Goal: Information Seeking & Learning: Learn about a topic

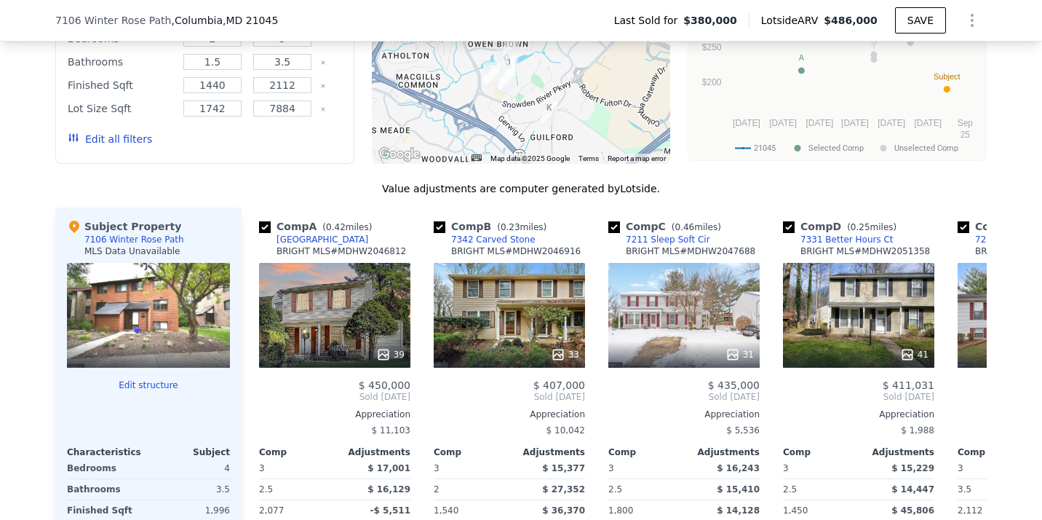
scroll to position [1256, 0]
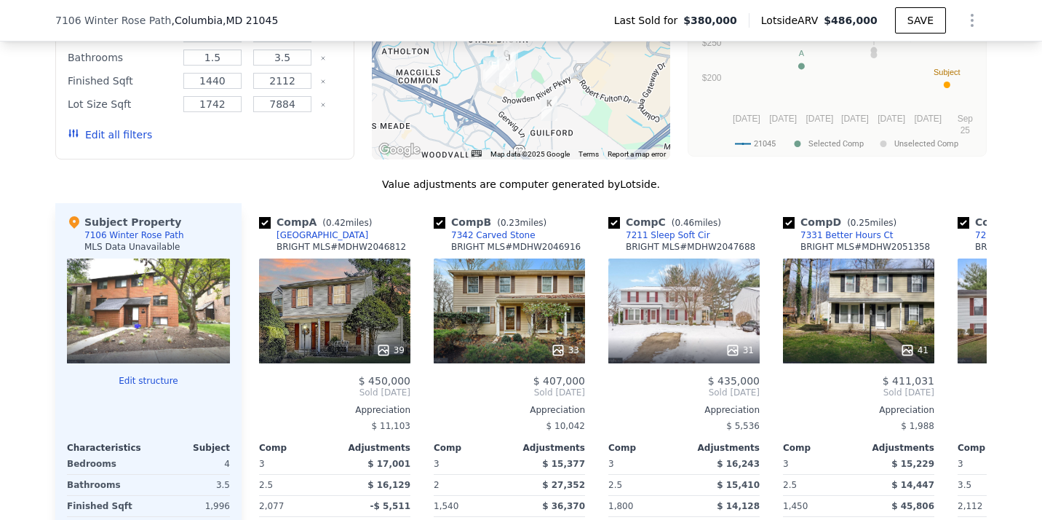
click at [6, 279] on div "We found 11 sales that match your search Filters Map Prices Modify Comp Filters…" at bounding box center [521, 276] width 1042 height 799
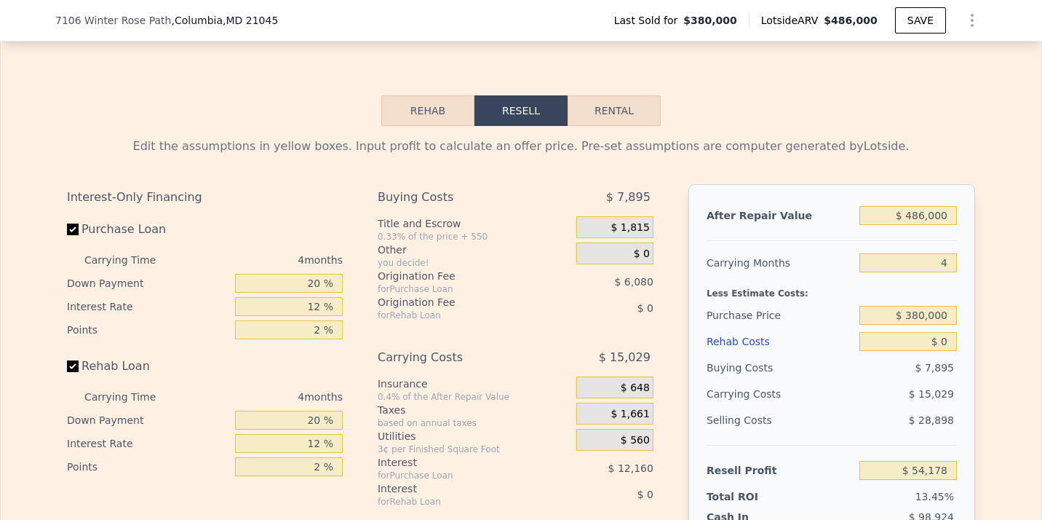
scroll to position [1966, 0]
click at [619, 115] on button "Rental" at bounding box center [614, 110] width 93 height 31
select select "30"
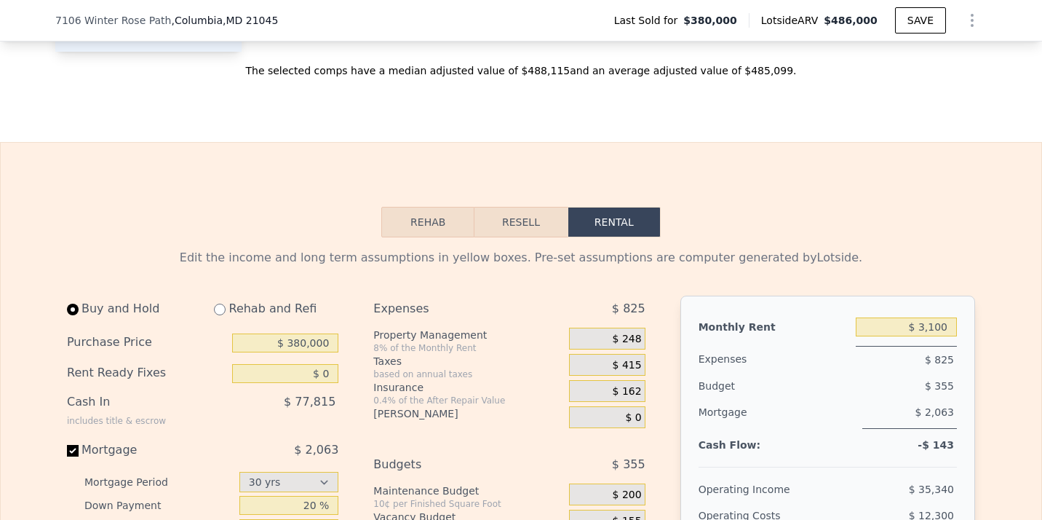
scroll to position [1853, 0]
click at [421, 225] on button "Rehab" at bounding box center [427, 222] width 93 height 31
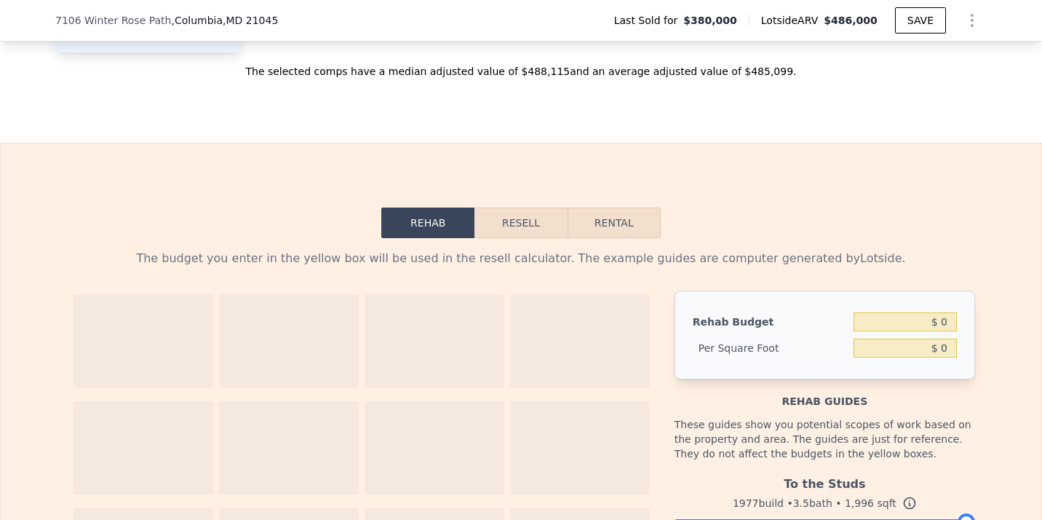
click at [517, 232] on button "Resell" at bounding box center [520, 222] width 92 height 31
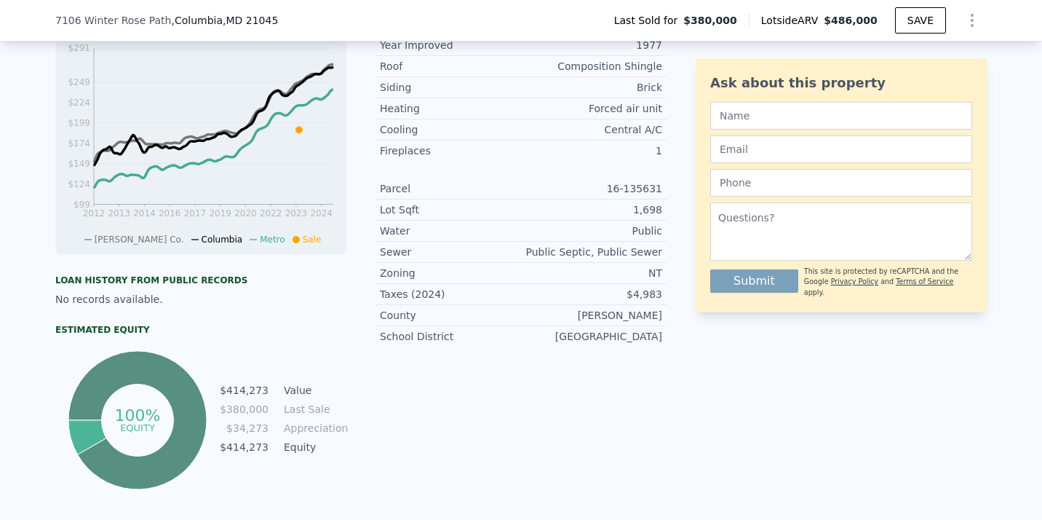
scroll to position [468, 0]
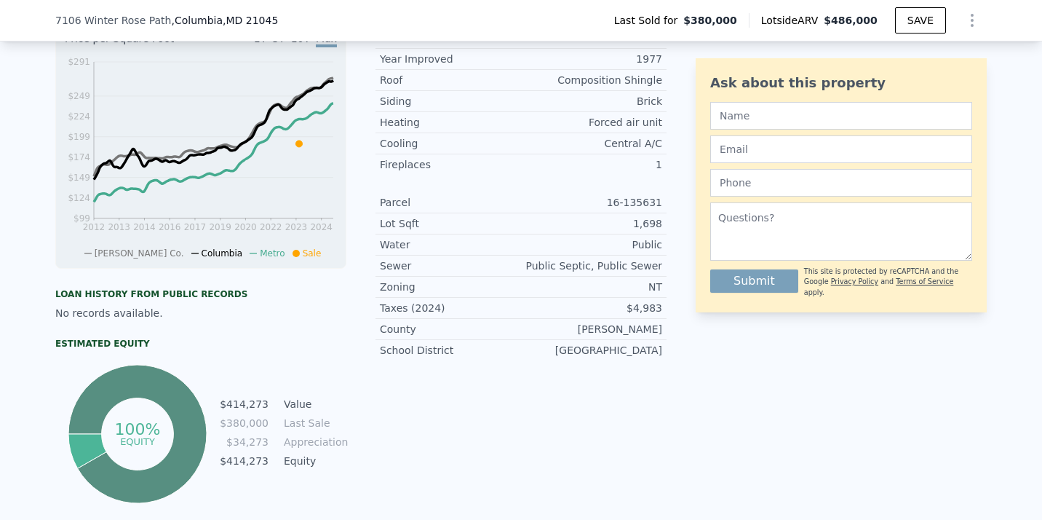
click at [159, 294] on div "Loan history from public records" at bounding box center [200, 294] width 291 height 12
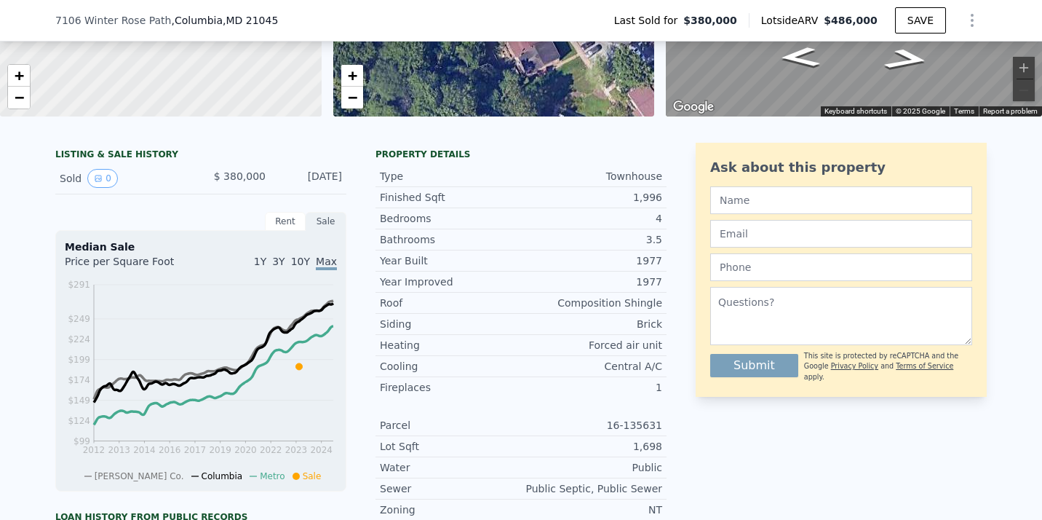
scroll to position [210, 0]
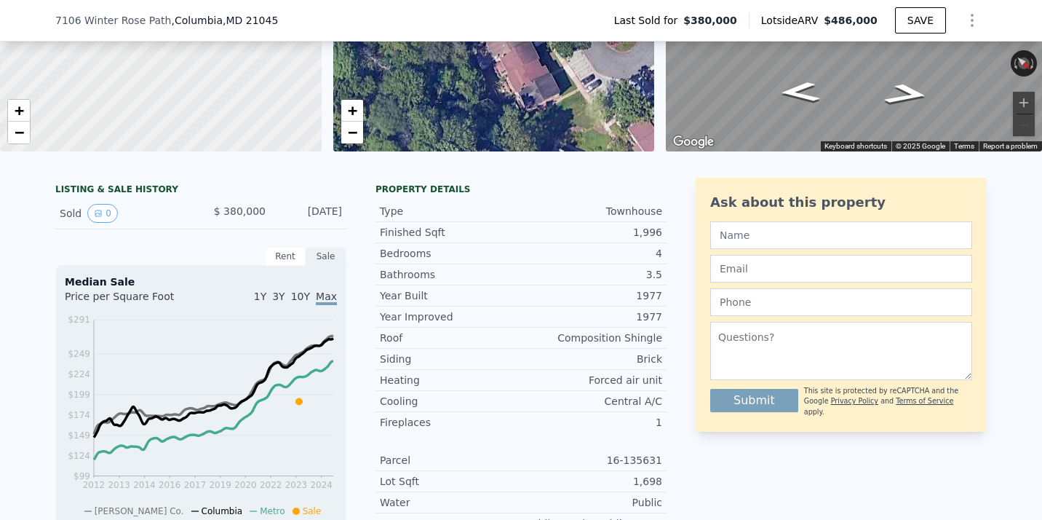
click at [332, 257] on div "Sale" at bounding box center [326, 256] width 41 height 19
click at [105, 212] on button "0" at bounding box center [102, 213] width 31 height 19
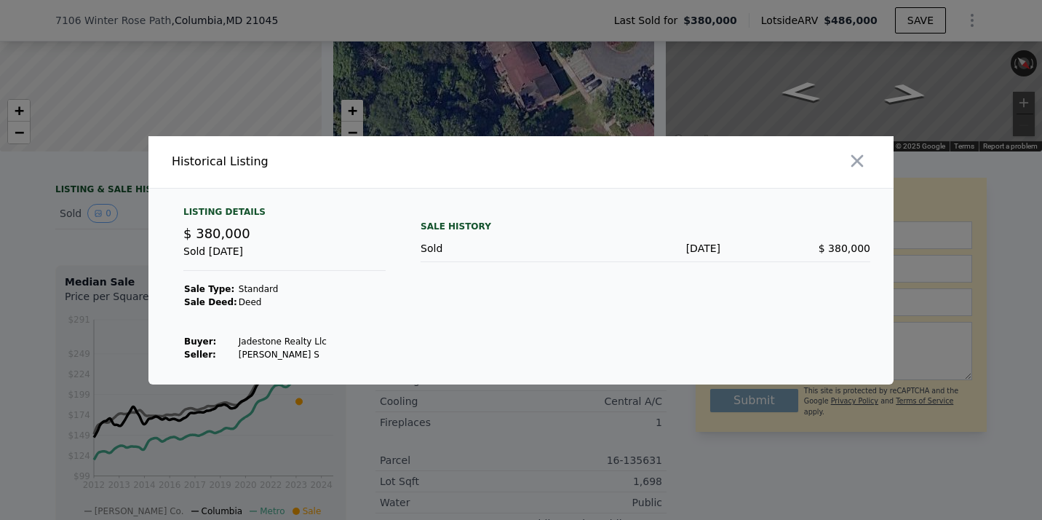
click at [430, 250] on div "Sold" at bounding box center [496, 248] width 150 height 15
click at [449, 228] on div "Sale History" at bounding box center [646, 226] width 450 height 17
click at [857, 156] on icon "button" at bounding box center [857, 161] width 20 height 20
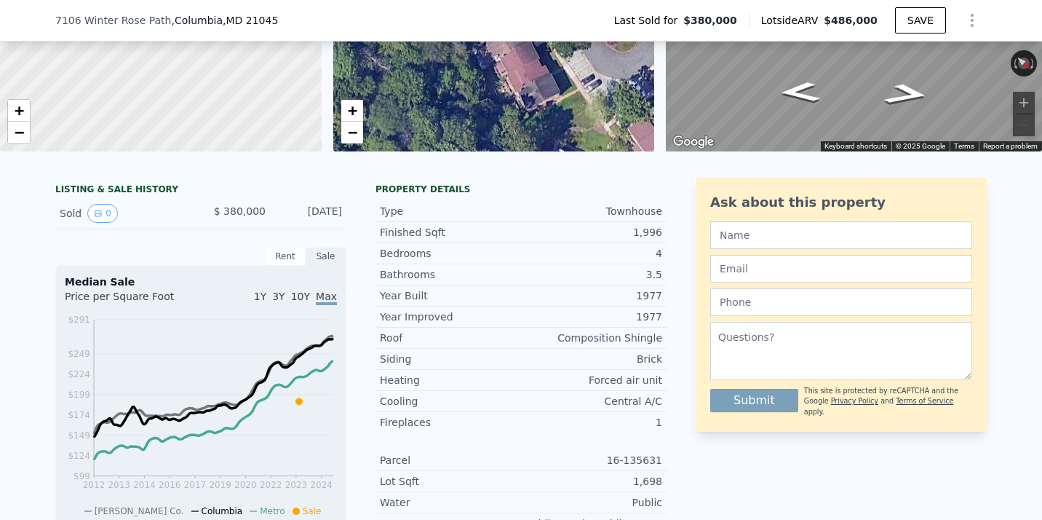
click at [320, 210] on div "[DATE]" at bounding box center [309, 213] width 65 height 19
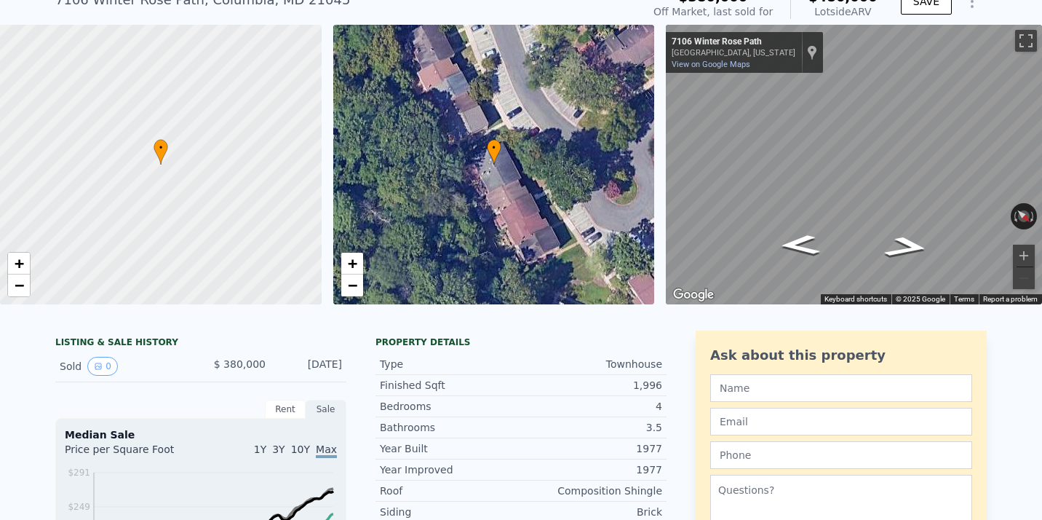
scroll to position [0, 0]
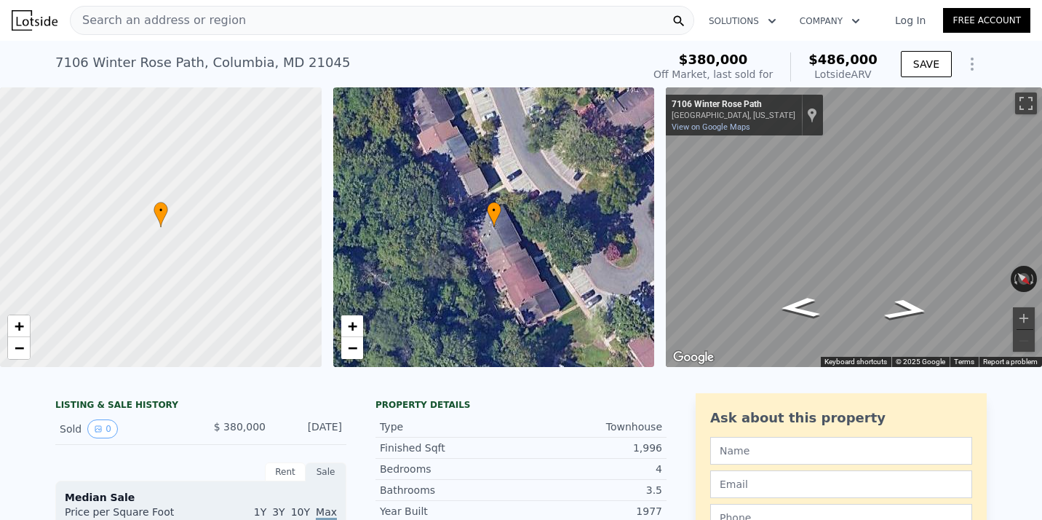
click at [432, 57] on div "[STREET_ADDRESS] Sold [DATE] for $380k (~ARV $486k )" at bounding box center [345, 67] width 581 height 41
click at [849, 55] on span "$486,000" at bounding box center [842, 59] width 69 height 15
click at [856, 71] on div "Lotside ARV" at bounding box center [842, 74] width 69 height 15
click at [870, 79] on div "Lotside ARV" at bounding box center [842, 74] width 69 height 15
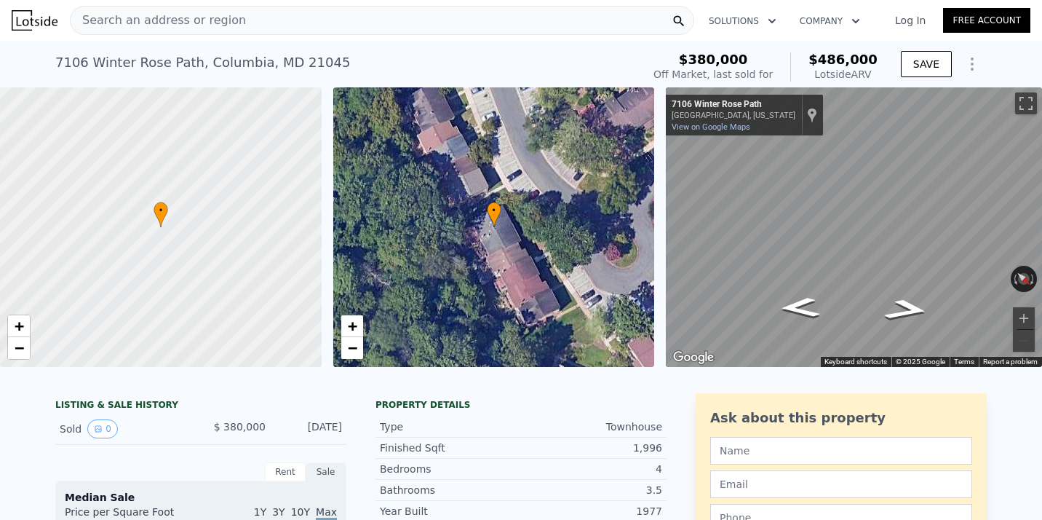
click at [881, 68] on div "$380,000 Off Market, last sold for $486,000 Lotside ARV" at bounding box center [766, 67] width 236 height 41
click at [855, 58] on span "$486,000" at bounding box center [842, 59] width 69 height 15
click at [748, 59] on span "$380,000" at bounding box center [713, 59] width 69 height 15
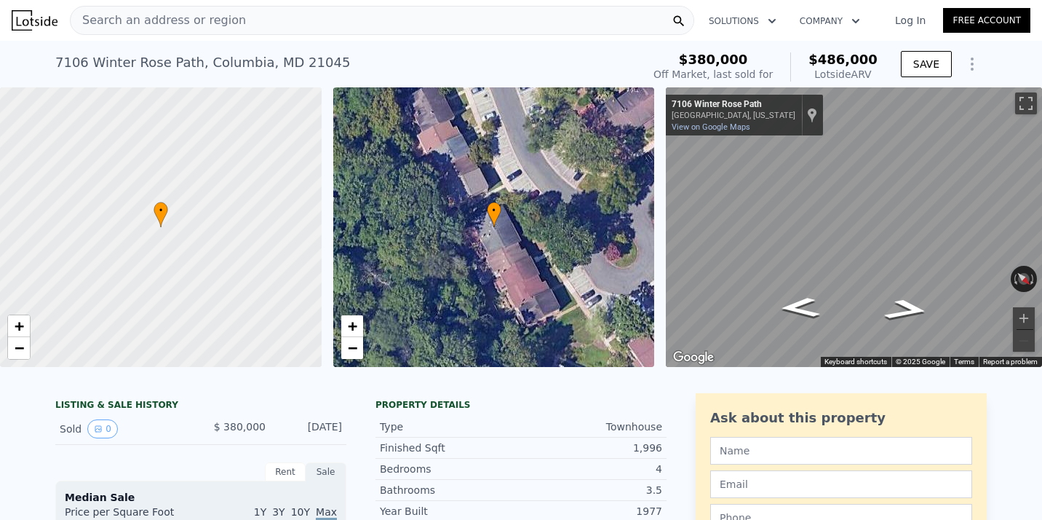
click at [748, 59] on span "$380,000" at bounding box center [713, 59] width 69 height 15
click at [746, 75] on div "Off Market, last sold for" at bounding box center [712, 74] width 119 height 15
click at [715, 51] on div "$380,000 Off Market, last sold for $486,000 Lotside ARV" at bounding box center [766, 67] width 236 height 41
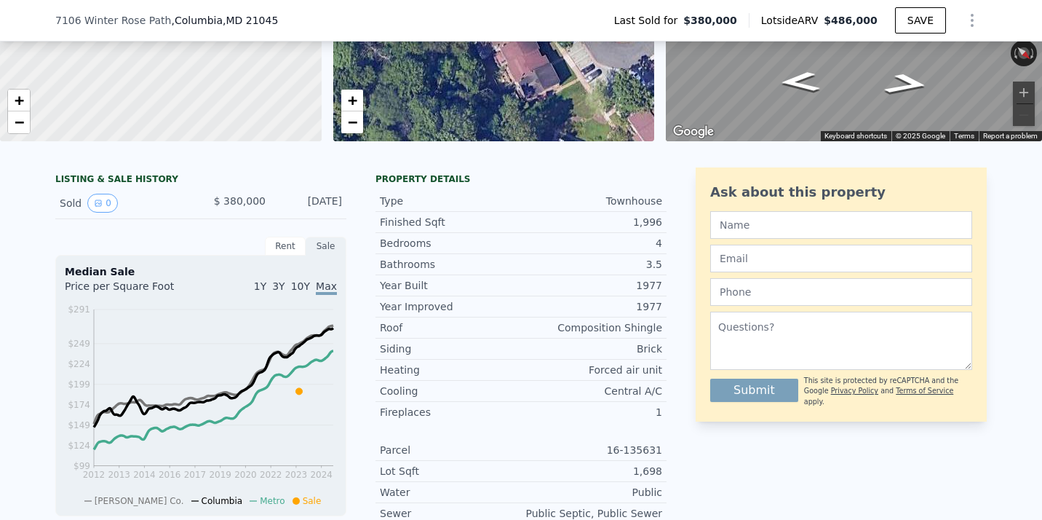
scroll to position [216, 0]
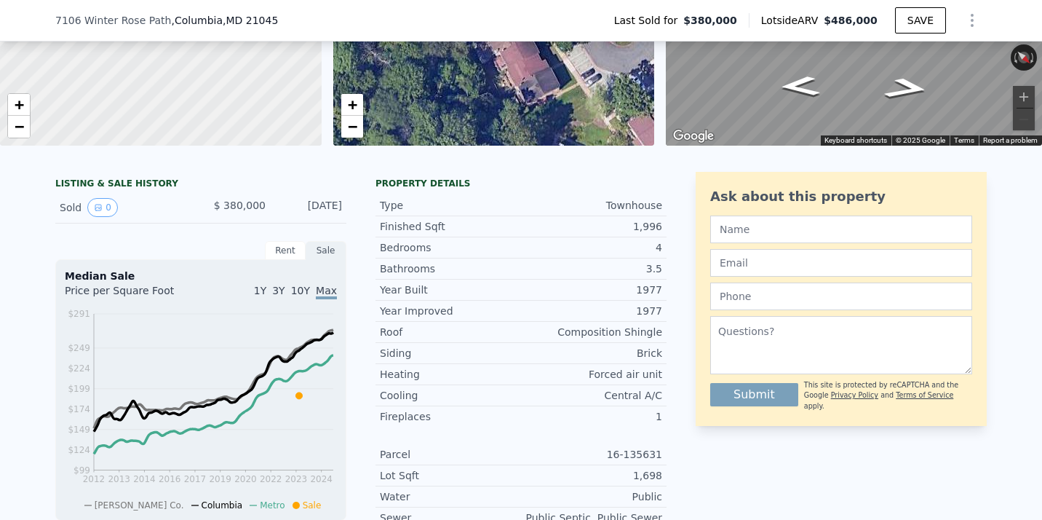
click at [102, 180] on div "LISTING & SALE HISTORY" at bounding box center [200, 185] width 291 height 15
click at [249, 210] on span "$ 380,000" at bounding box center [240, 205] width 52 height 12
click at [71, 207] on div "Sold 0" at bounding box center [125, 207] width 130 height 19
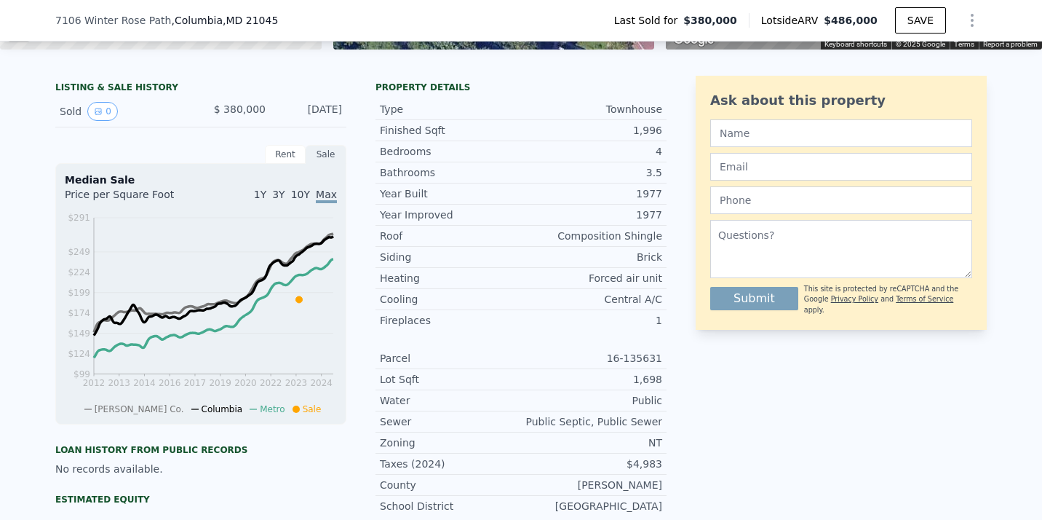
scroll to position [316, 0]
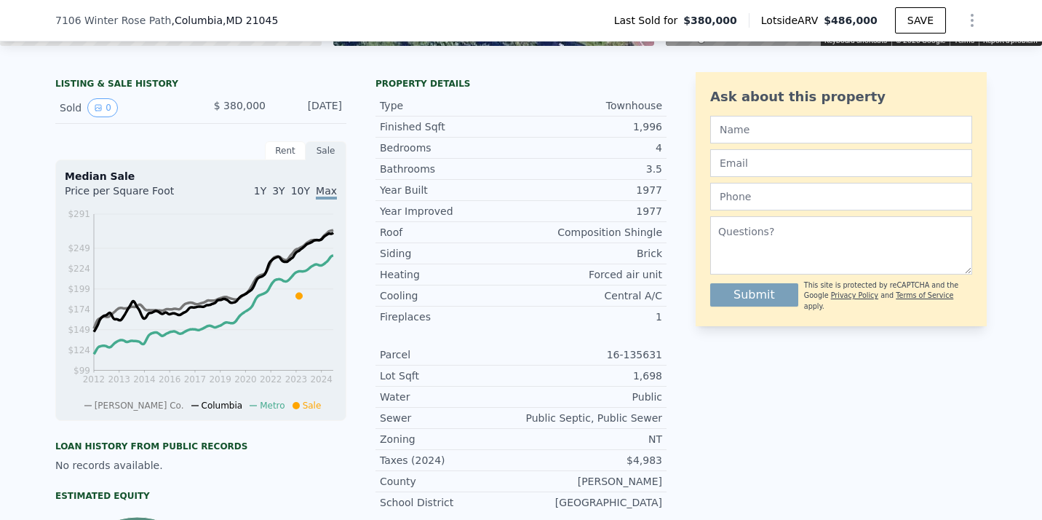
click at [274, 149] on div "Rent" at bounding box center [285, 150] width 41 height 19
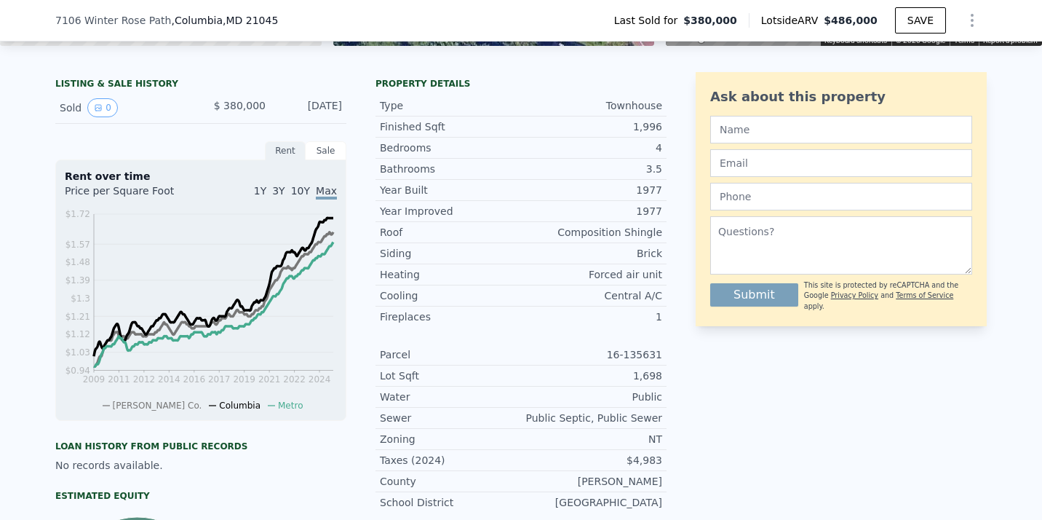
click at [328, 82] on div "LISTING & SALE HISTORY" at bounding box center [200, 85] width 291 height 15
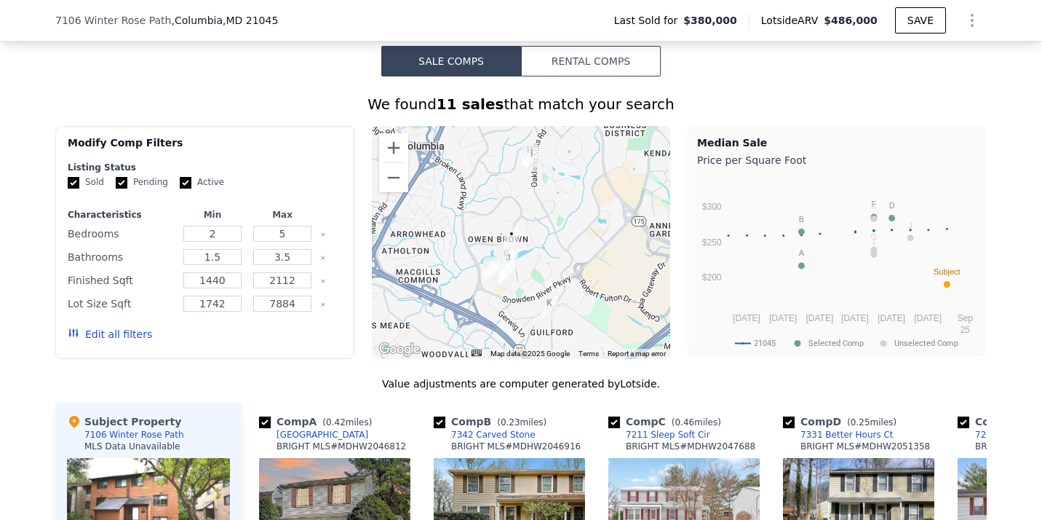
scroll to position [1058, 0]
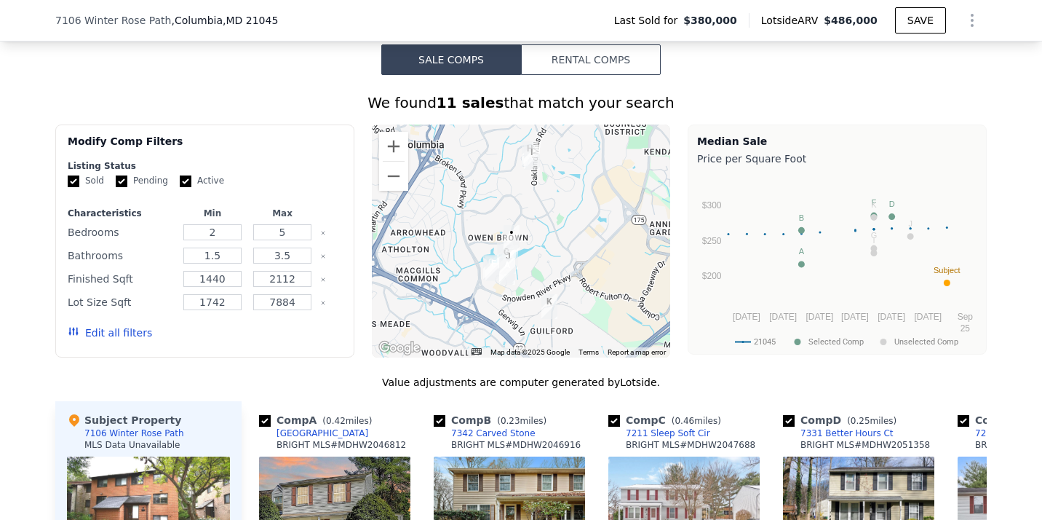
click at [291, 120] on div "We found 11 sales that match your search Filters Map Prices Modify Comp Filters…" at bounding box center [520, 483] width 931 height 782
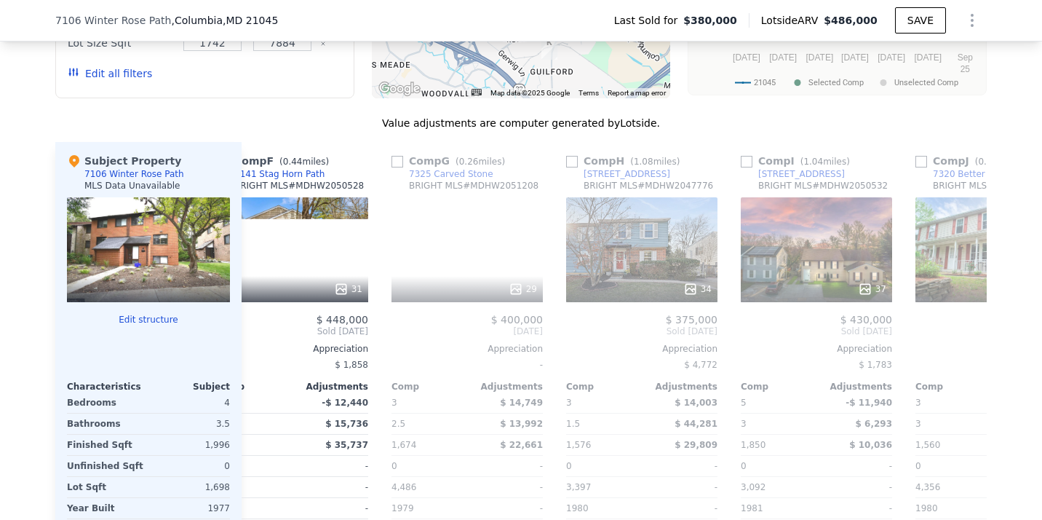
scroll to position [0, 916]
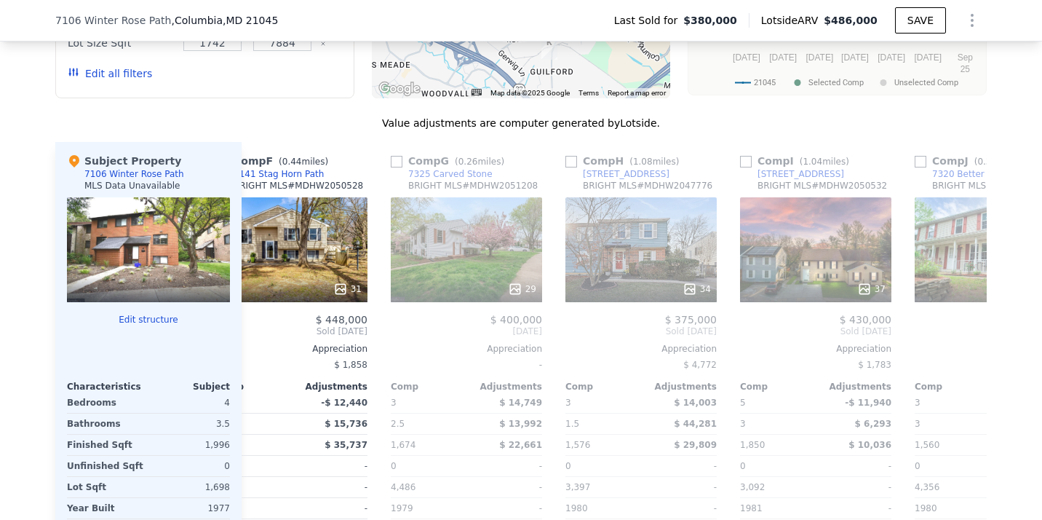
click at [124, 227] on div at bounding box center [148, 249] width 163 height 105
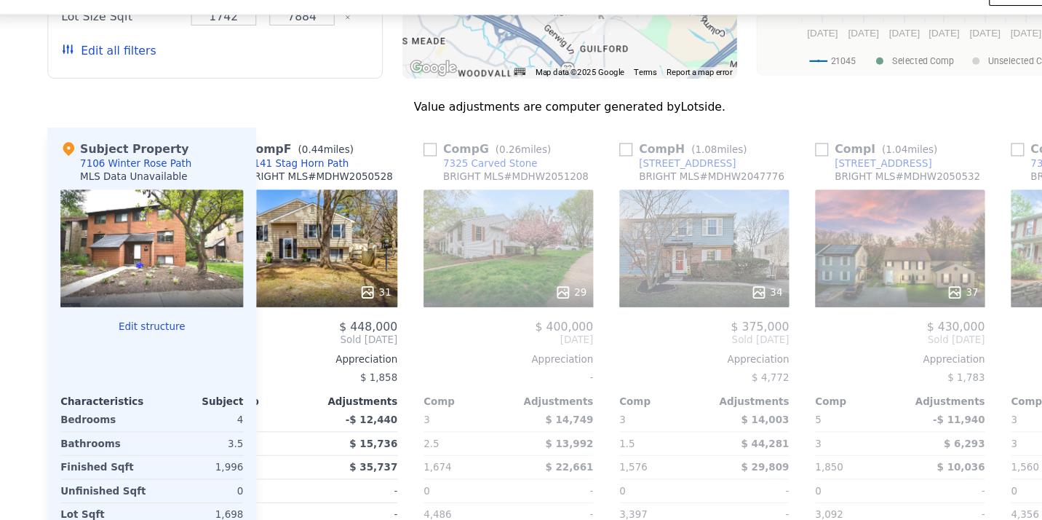
click at [136, 322] on button "Edit structure" at bounding box center [148, 320] width 163 height 12
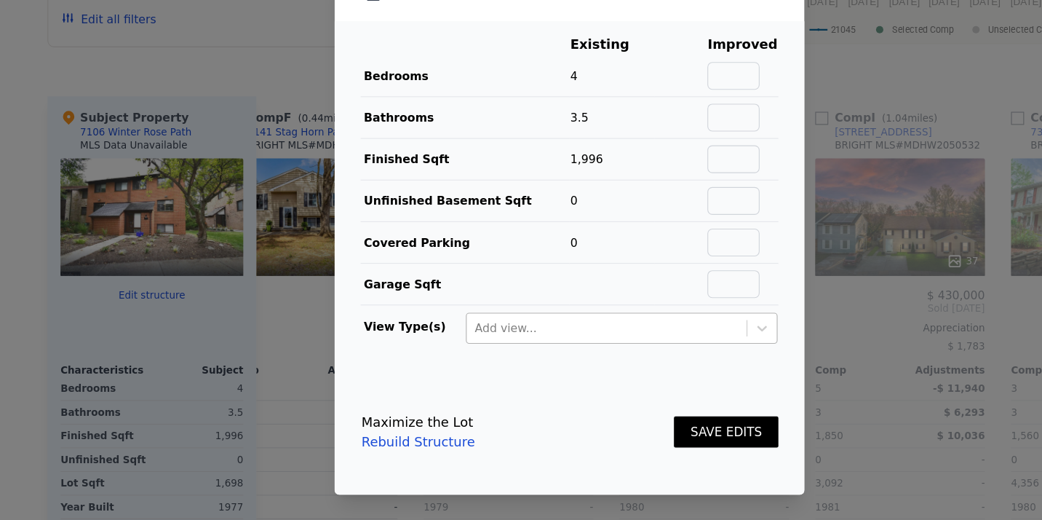
click at [491, 349] on div at bounding box center [554, 348] width 235 height 17
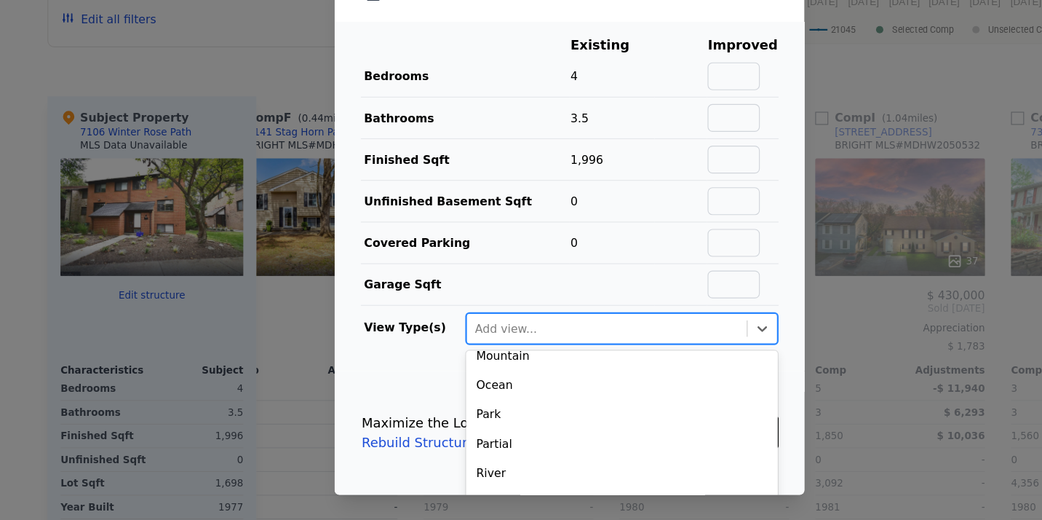
scroll to position [253, 0]
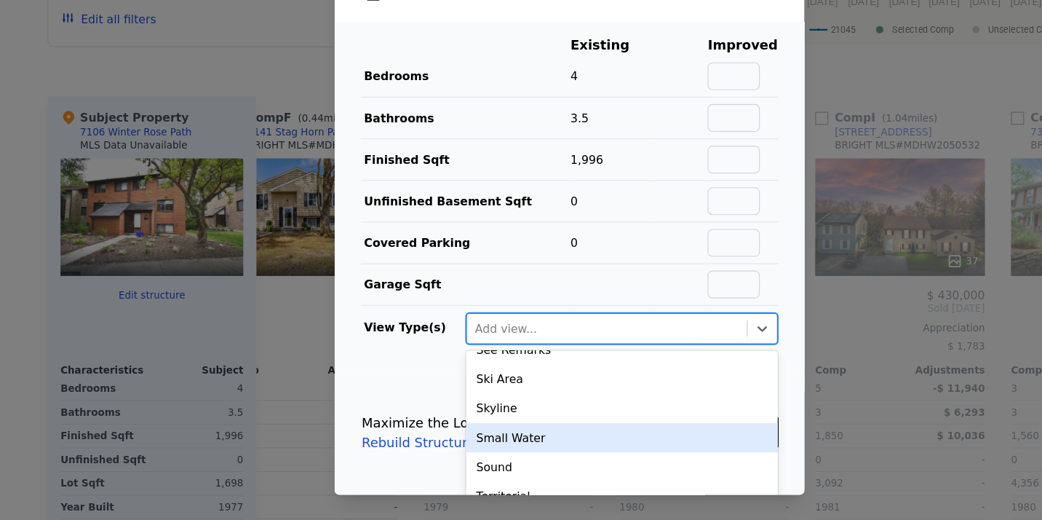
click at [357, 442] on link "Rebuild Structure" at bounding box center [385, 450] width 101 height 17
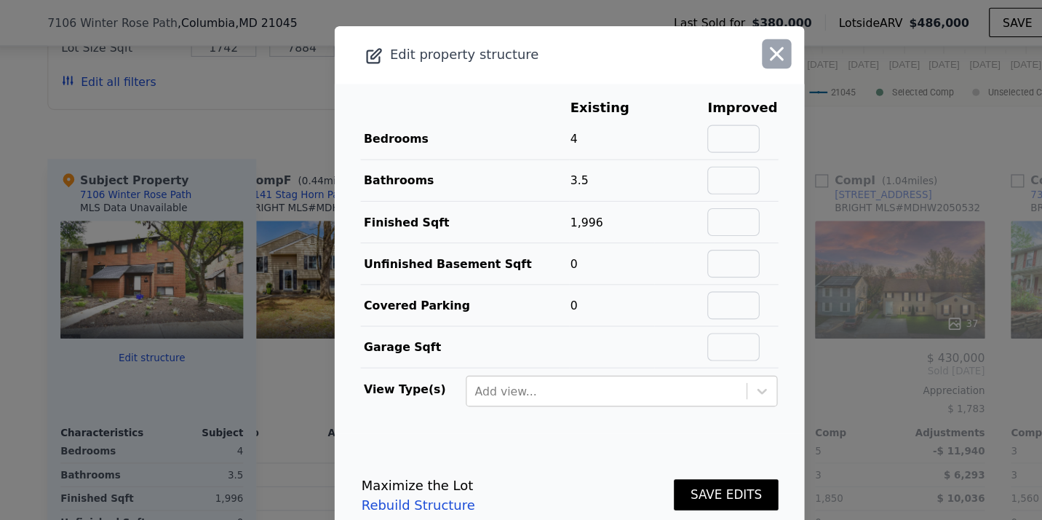
click at [703, 47] on icon "button" at bounding box center [706, 48] width 20 height 20
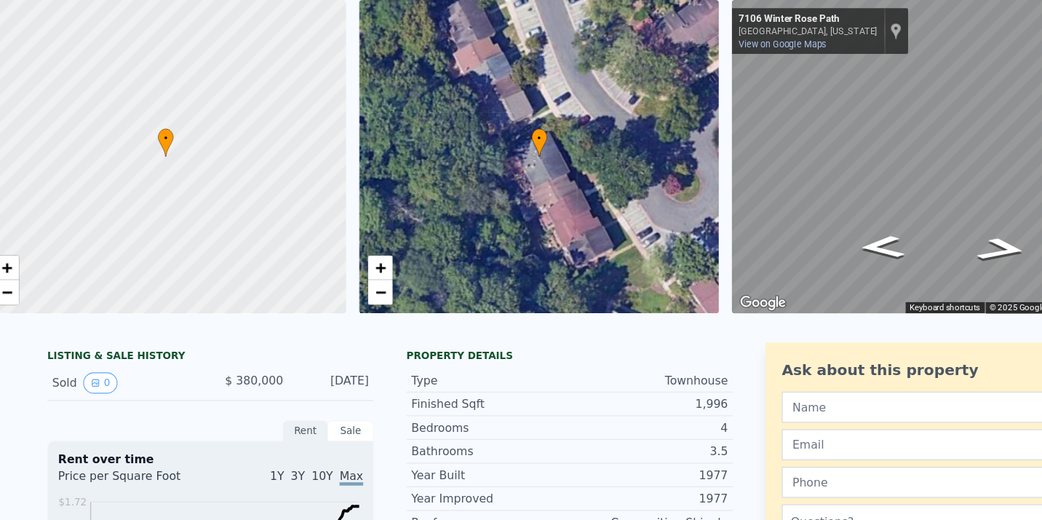
scroll to position [0, 0]
